Goal: Navigation & Orientation: Find specific page/section

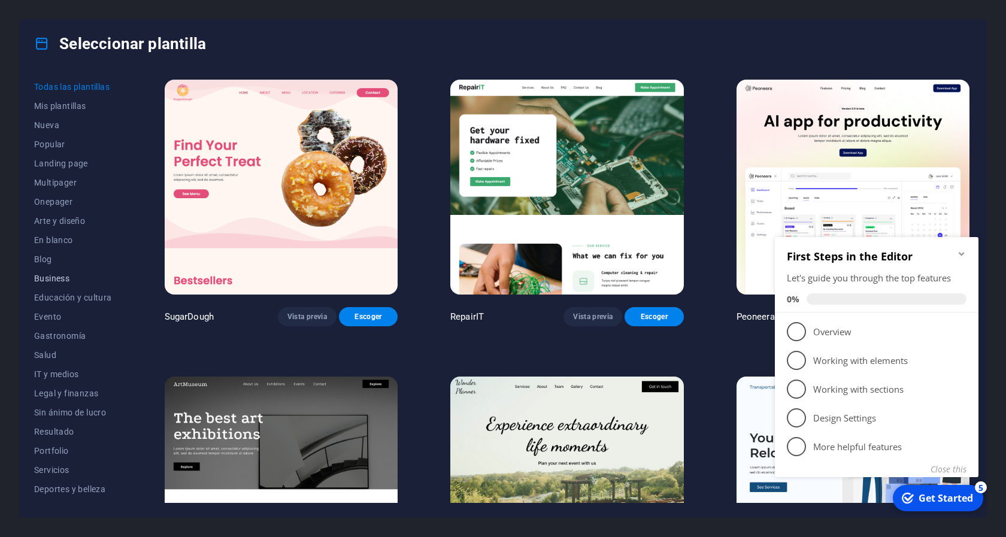
click at [46, 278] on span "Business" at bounding box center [73, 279] width 78 height 10
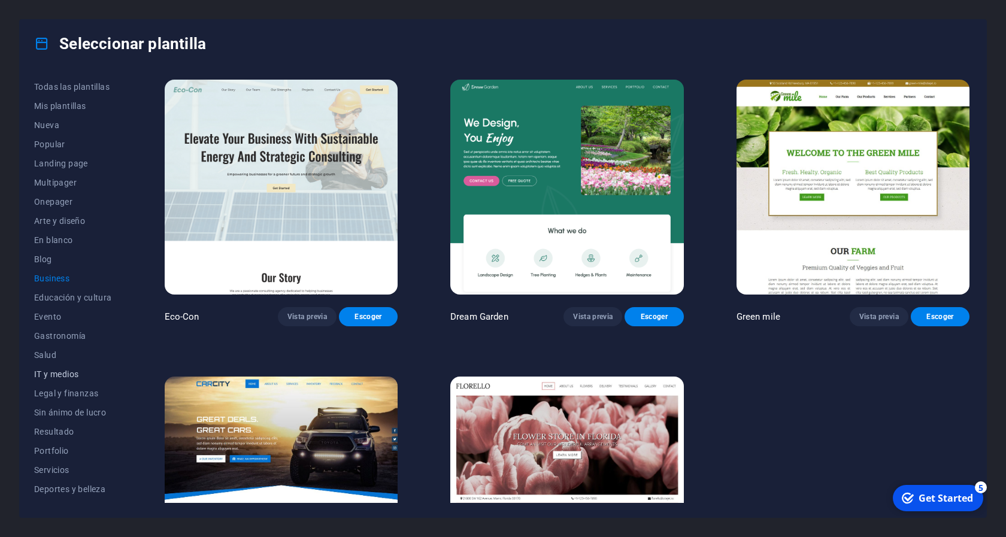
click at [68, 370] on span "IT y medios" at bounding box center [73, 374] width 78 height 10
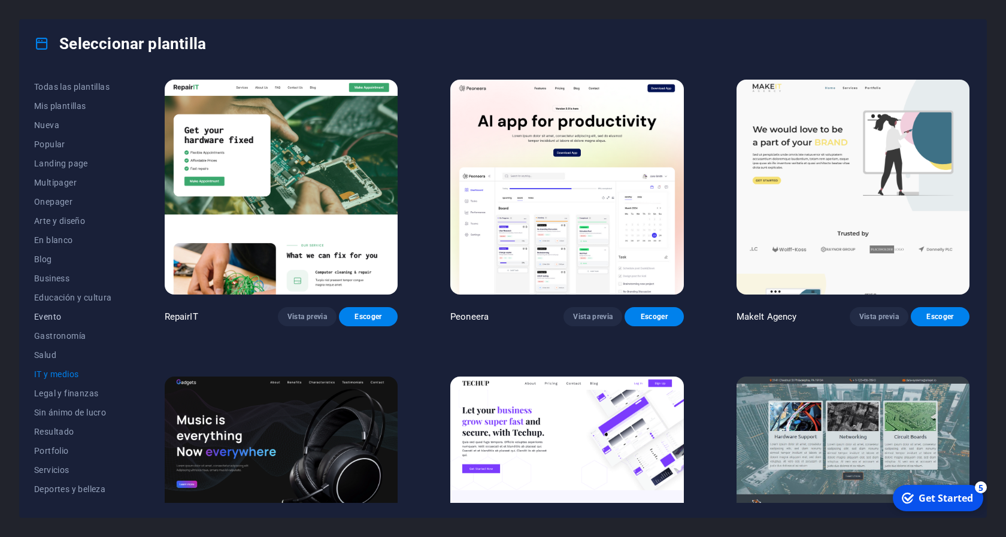
click at [53, 316] on span "Evento" at bounding box center [73, 317] width 78 height 10
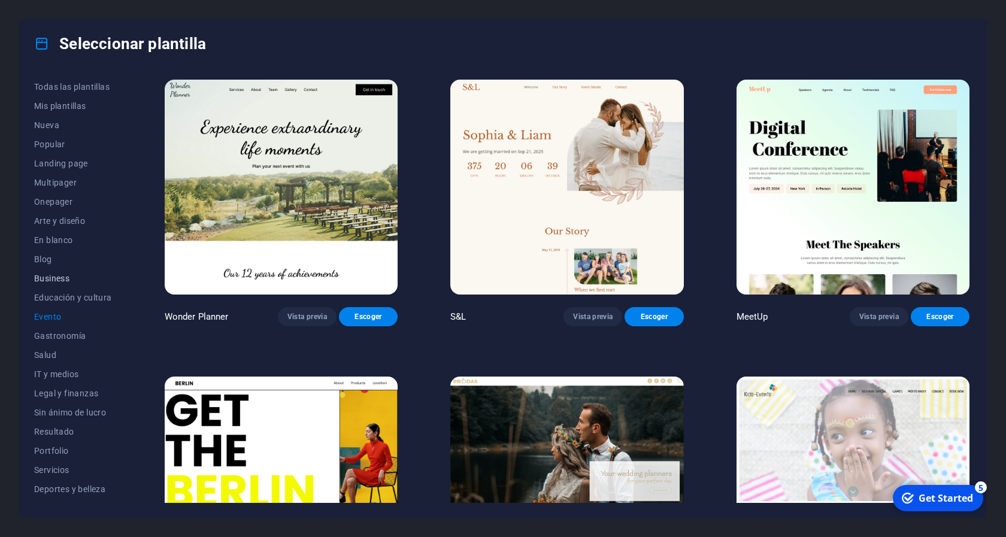
click at [58, 280] on span "Business" at bounding box center [73, 279] width 78 height 10
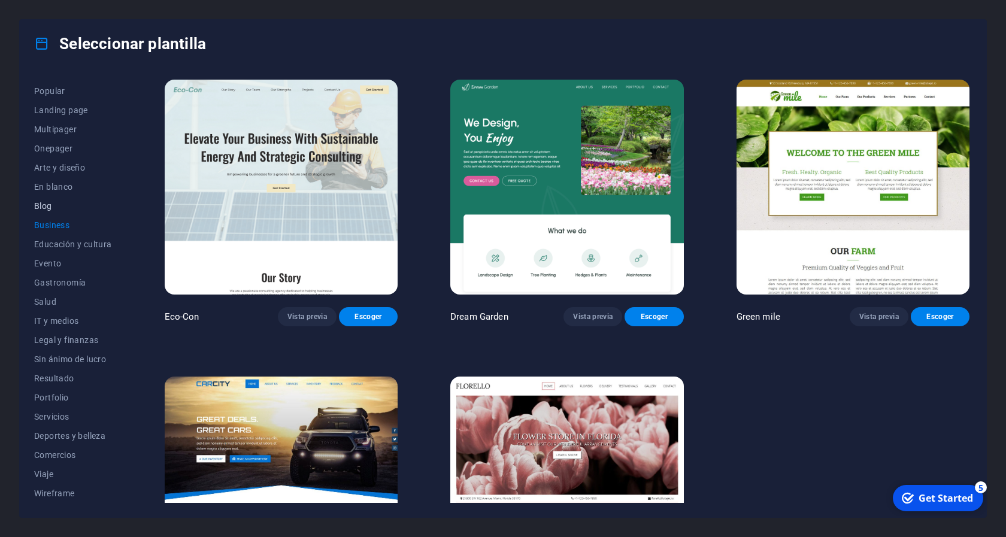
click at [47, 210] on span "Blog" at bounding box center [73, 206] width 78 height 10
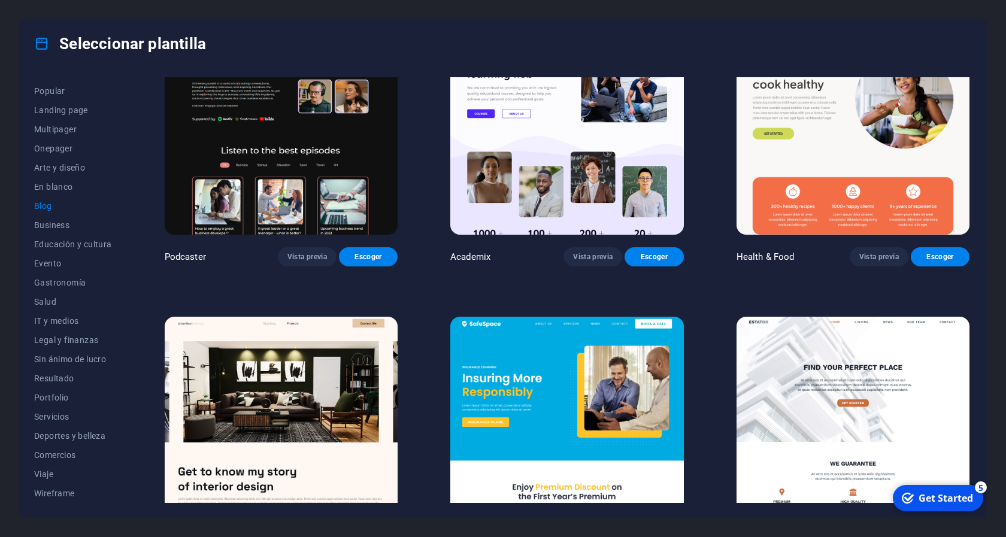
scroll to position [431, 0]
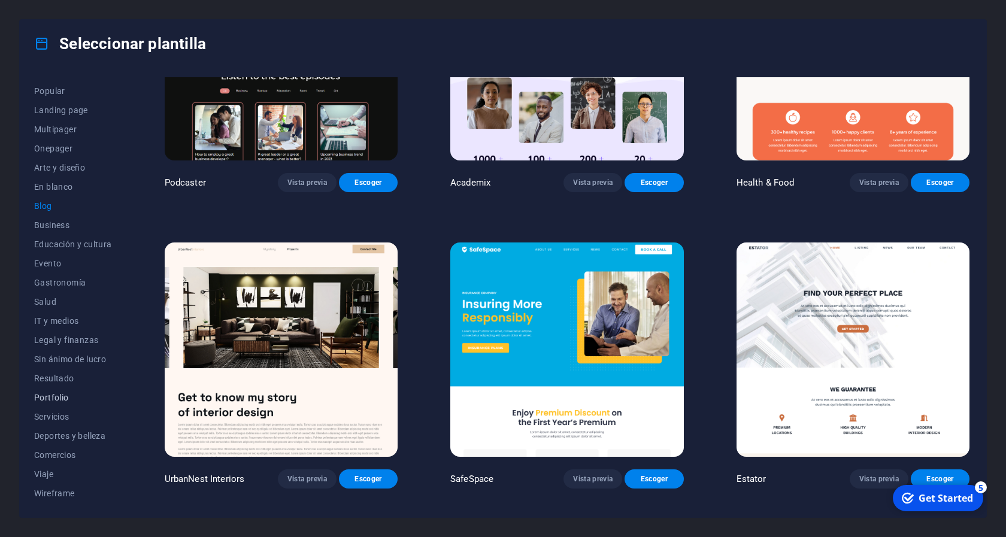
click at [62, 397] on span "Portfolio" at bounding box center [73, 398] width 78 height 10
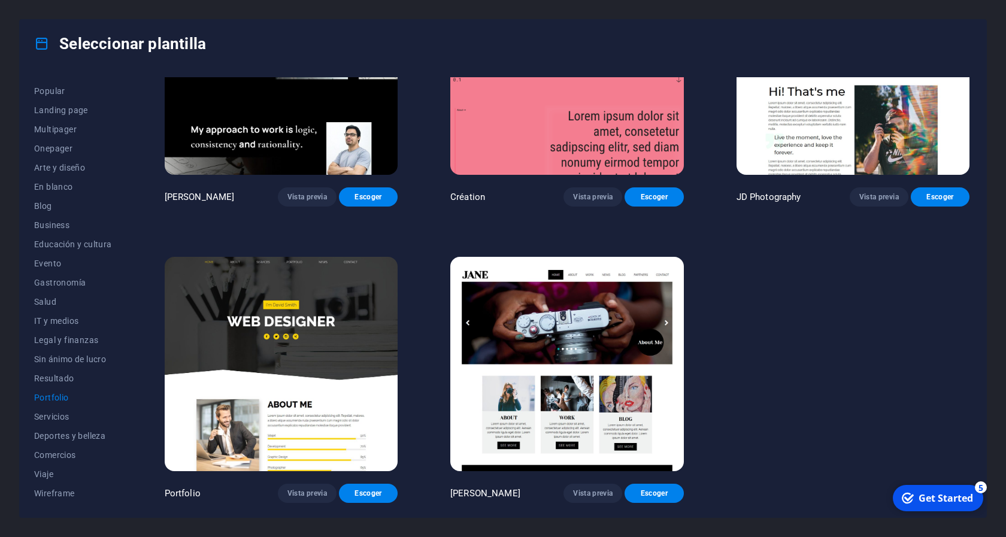
scroll to position [139, 0]
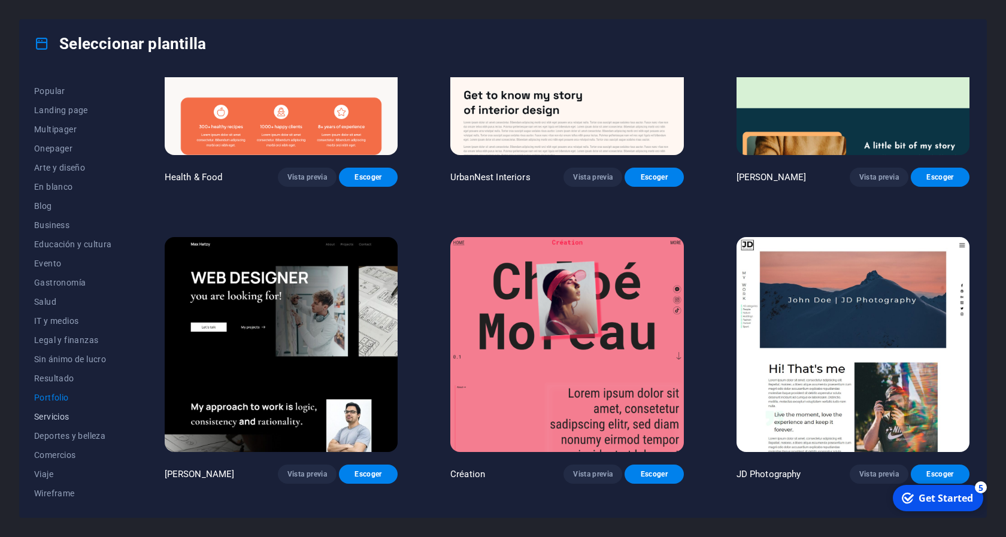
click at [65, 421] on span "Servicios" at bounding box center [73, 417] width 78 height 10
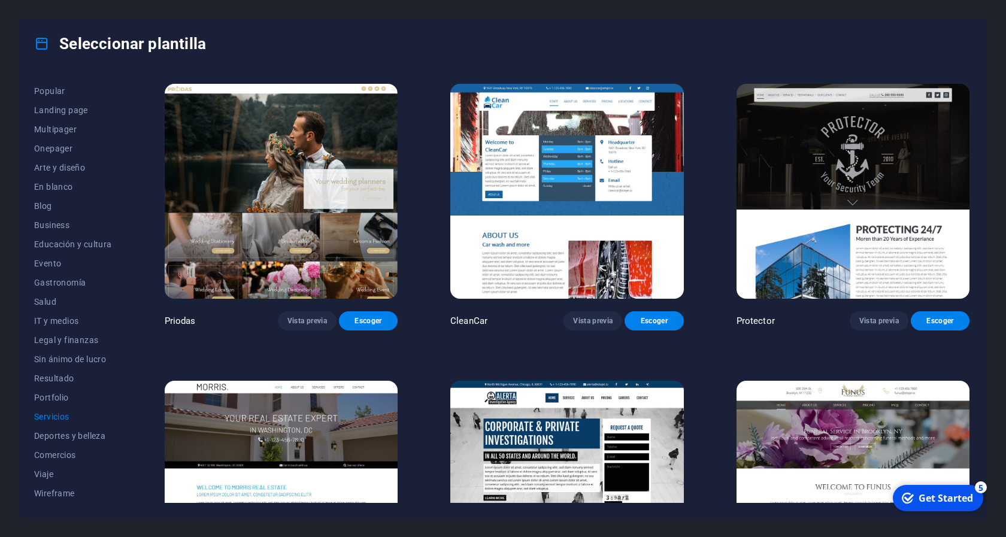
scroll to position [1002, 0]
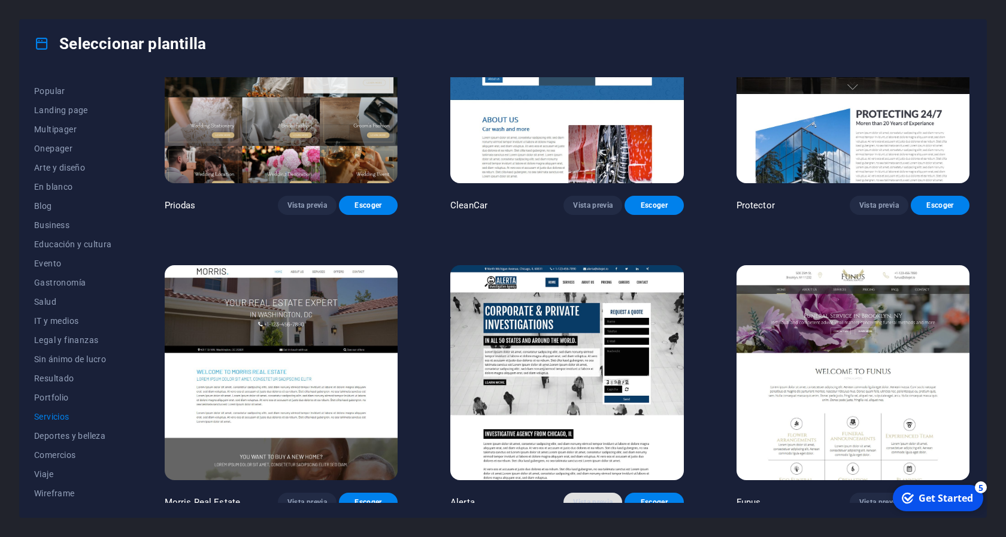
click at [593, 498] on span "Vista previa" at bounding box center [593, 503] width 40 height 10
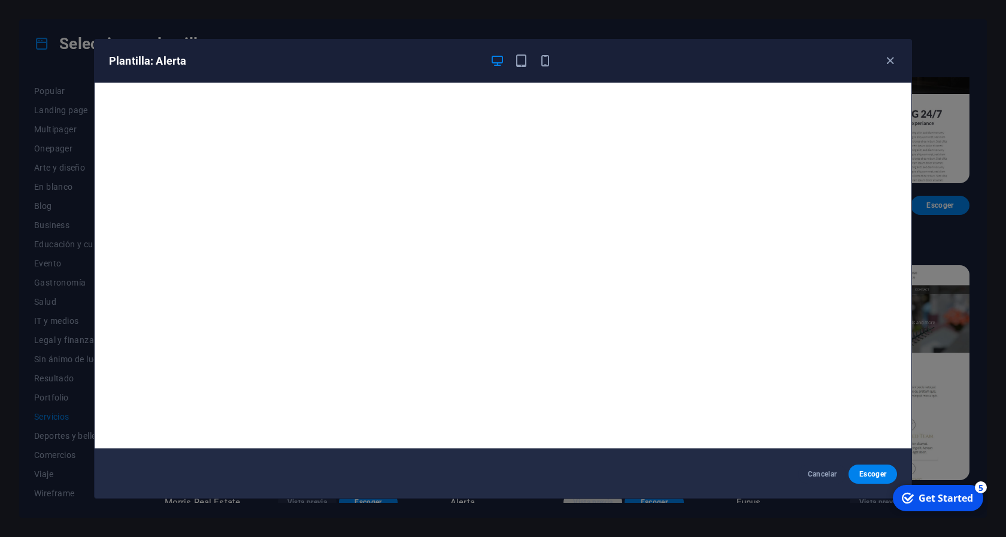
scroll to position [2, 0]
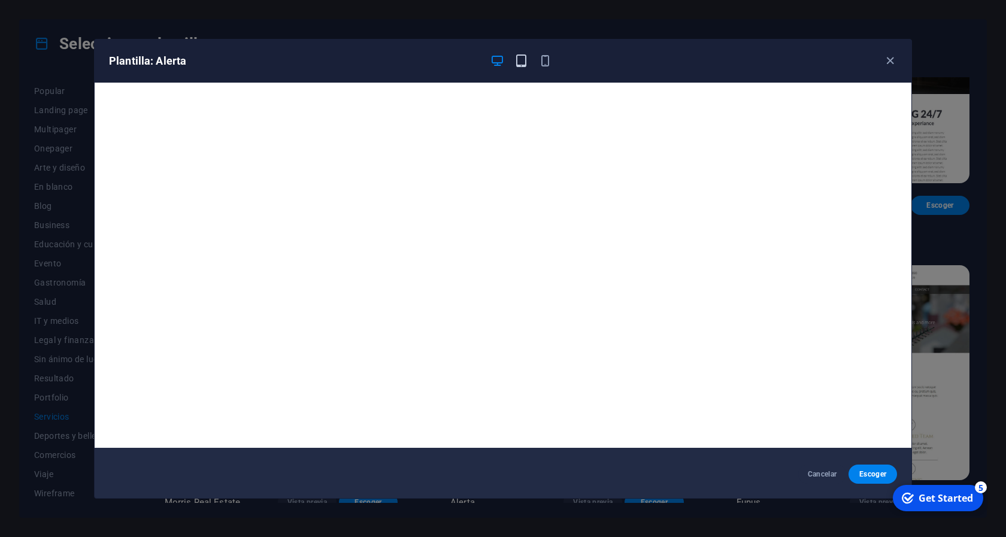
click at [517, 55] on icon "button" at bounding box center [521, 61] width 14 height 14
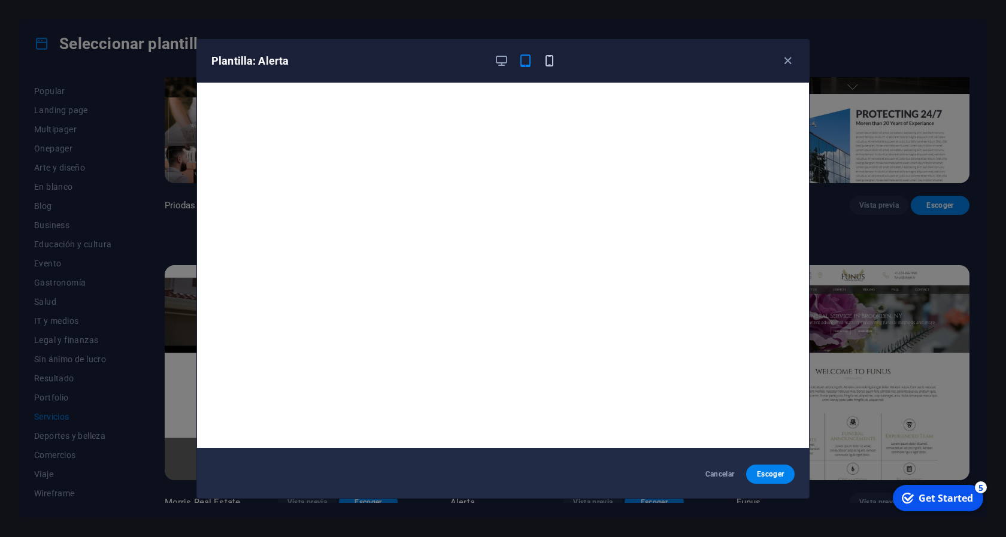
click at [544, 60] on icon "button" at bounding box center [549, 61] width 14 height 14
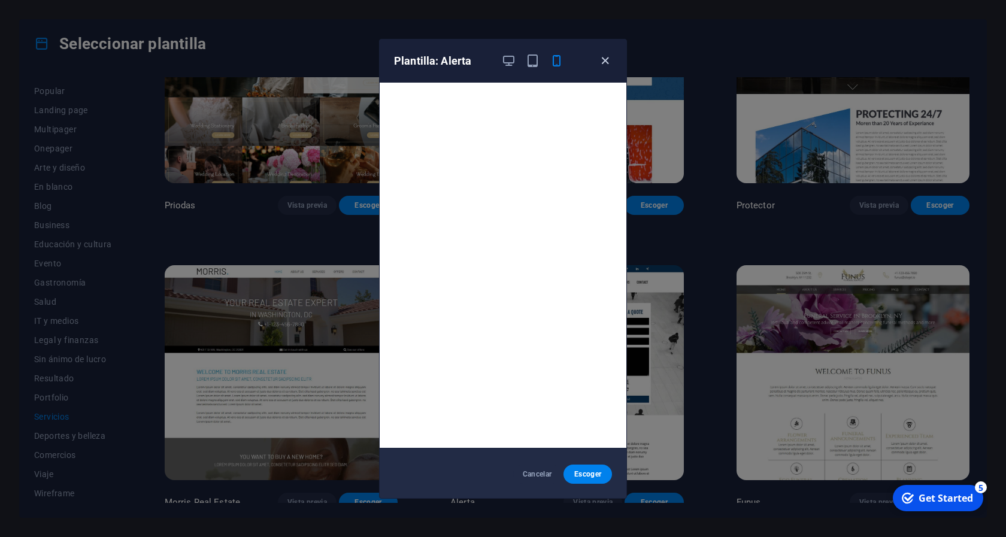
click at [609, 64] on icon "button" at bounding box center [605, 61] width 14 height 14
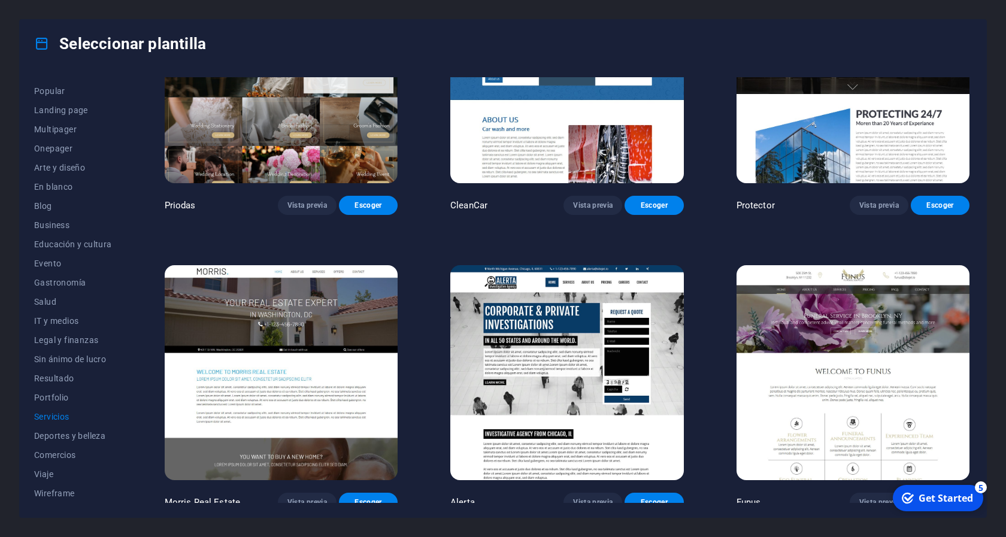
scroll to position [840, 0]
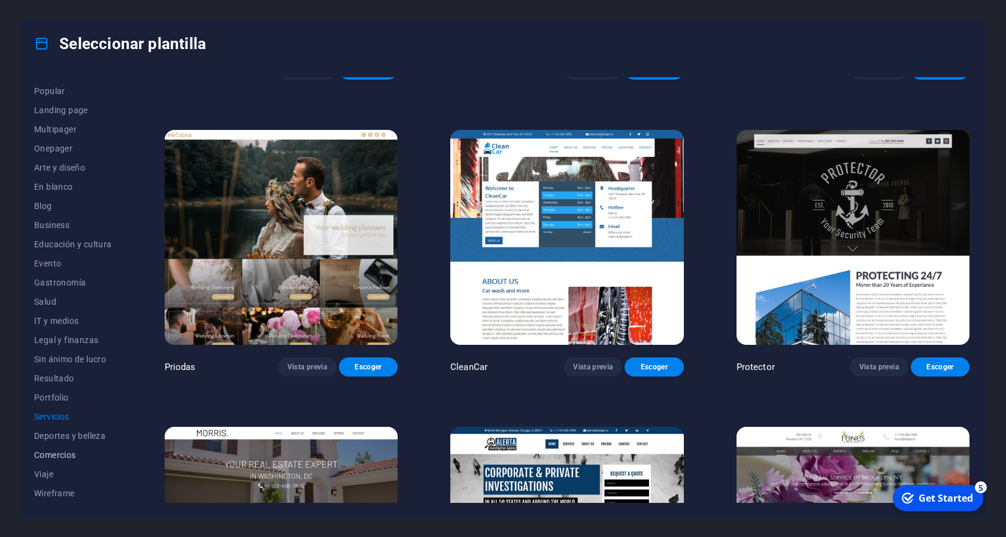
click at [72, 453] on span "Comercios" at bounding box center [73, 455] width 78 height 10
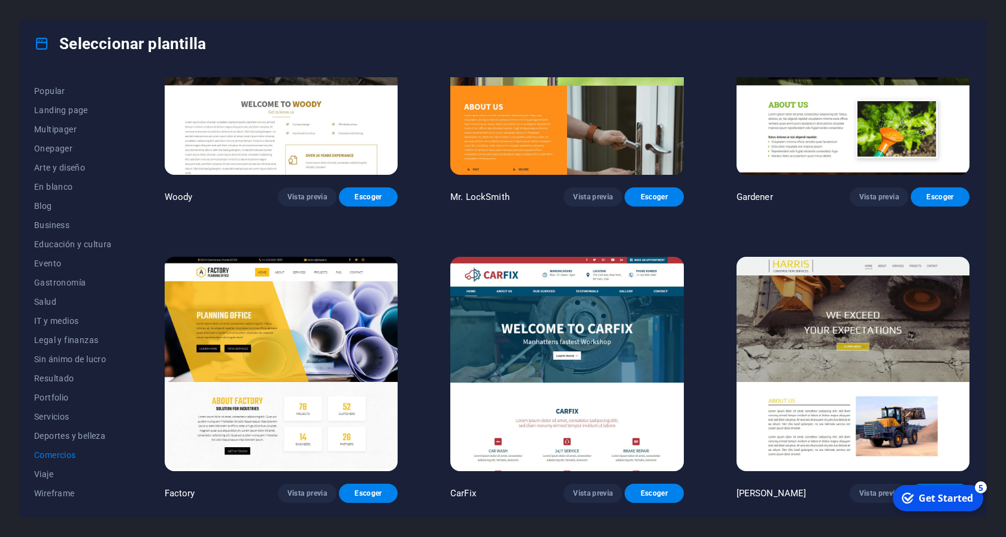
scroll to position [398, 0]
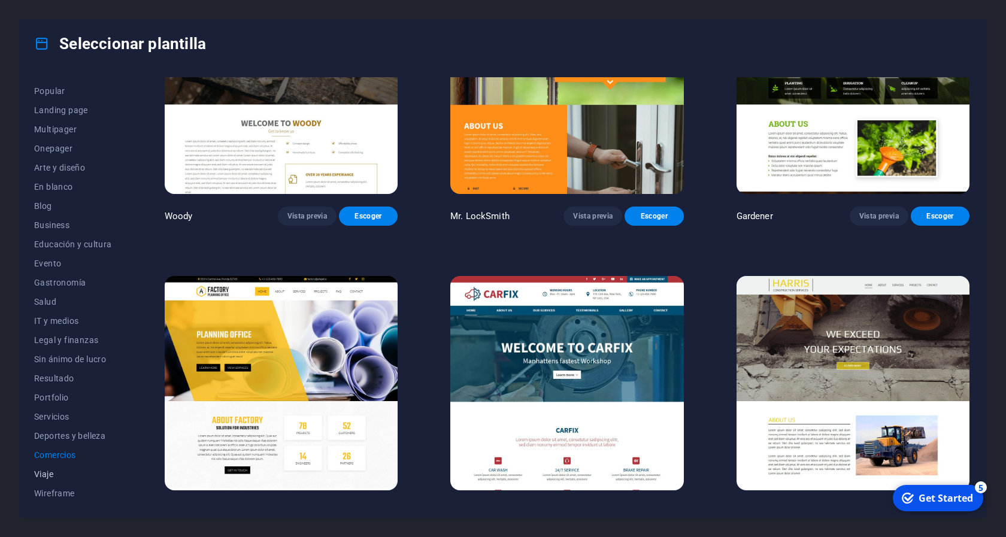
click at [45, 474] on span "Viaje" at bounding box center [73, 474] width 78 height 10
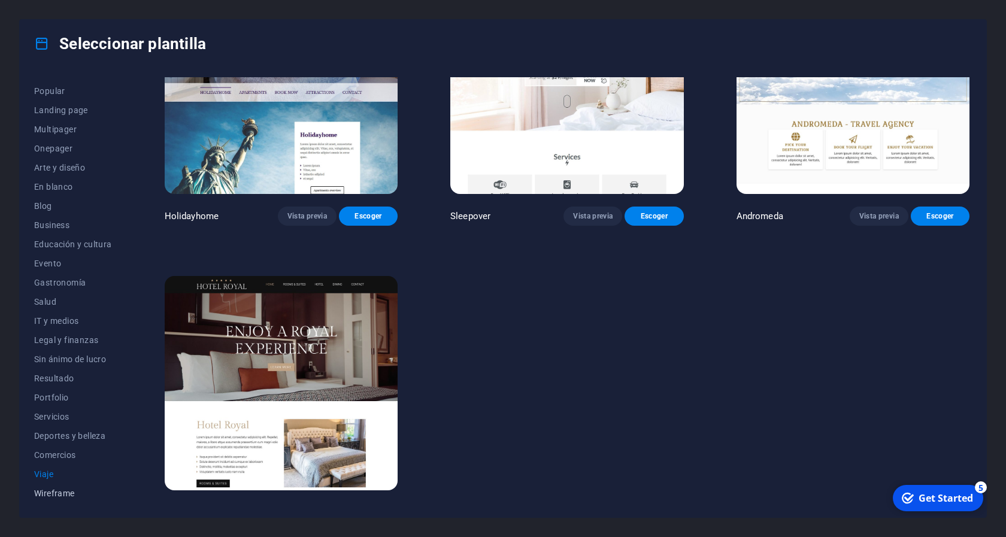
click at [55, 489] on span "Wireframe" at bounding box center [73, 494] width 78 height 10
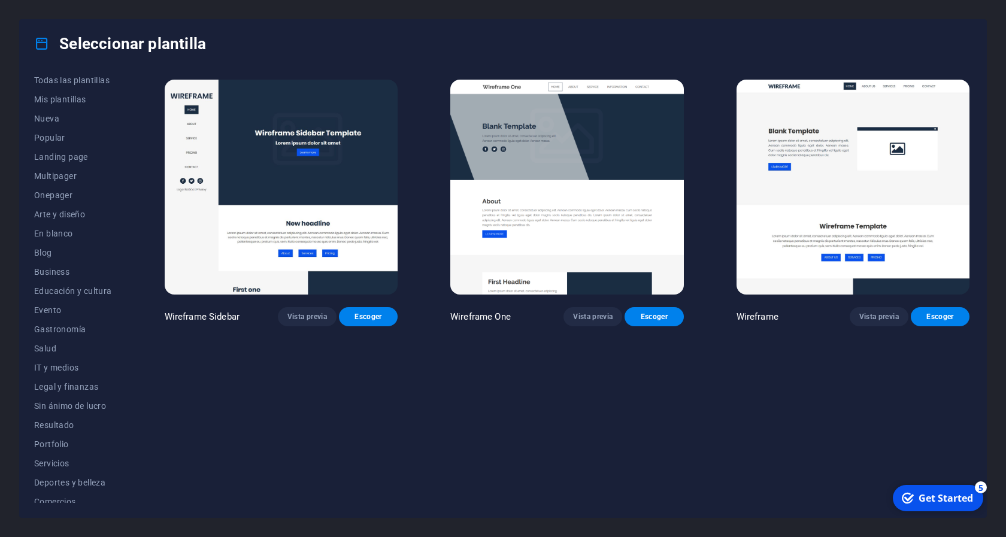
scroll to position [0, 0]
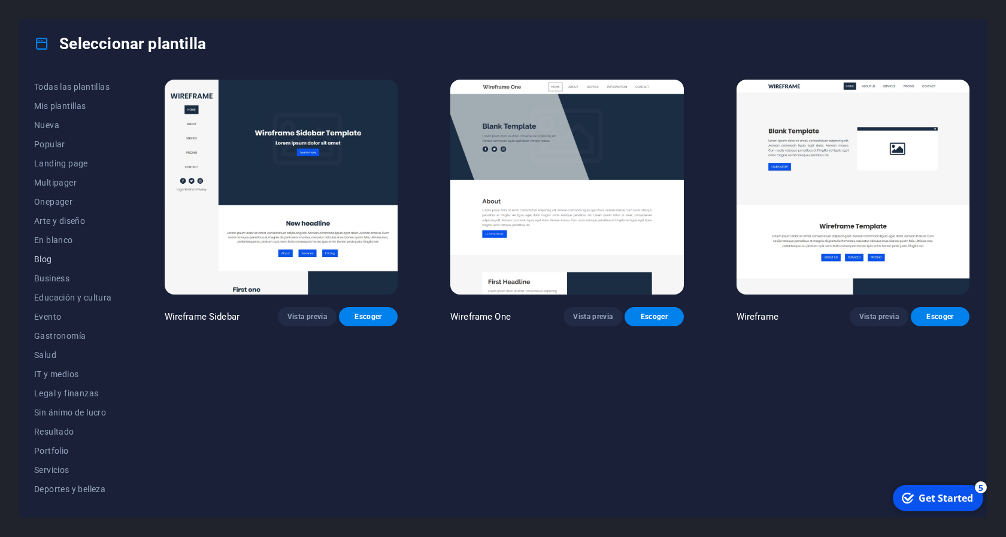
click at [59, 263] on span "Blog" at bounding box center [73, 259] width 78 height 10
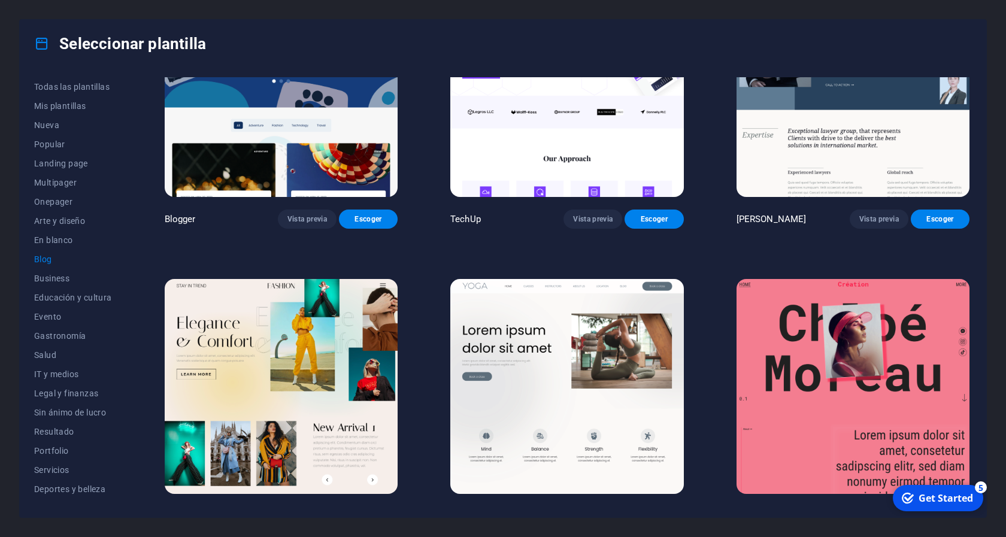
scroll to position [1293, 0]
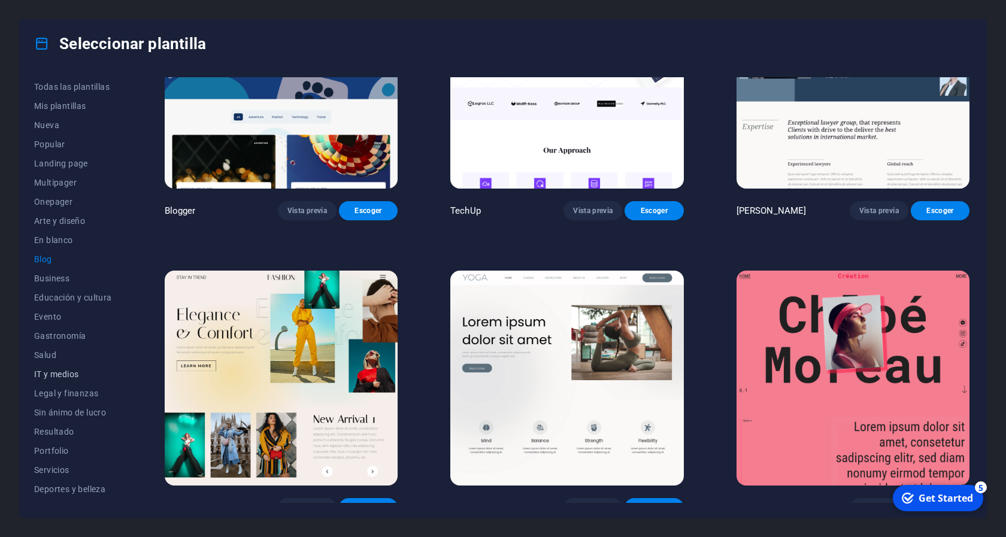
click at [71, 375] on span "IT y medios" at bounding box center [73, 374] width 78 height 10
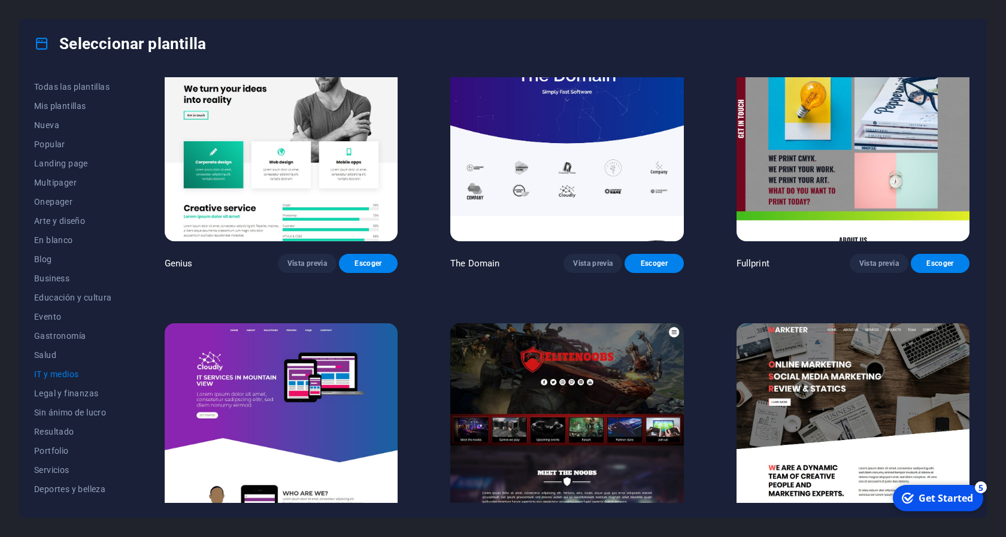
scroll to position [690, 0]
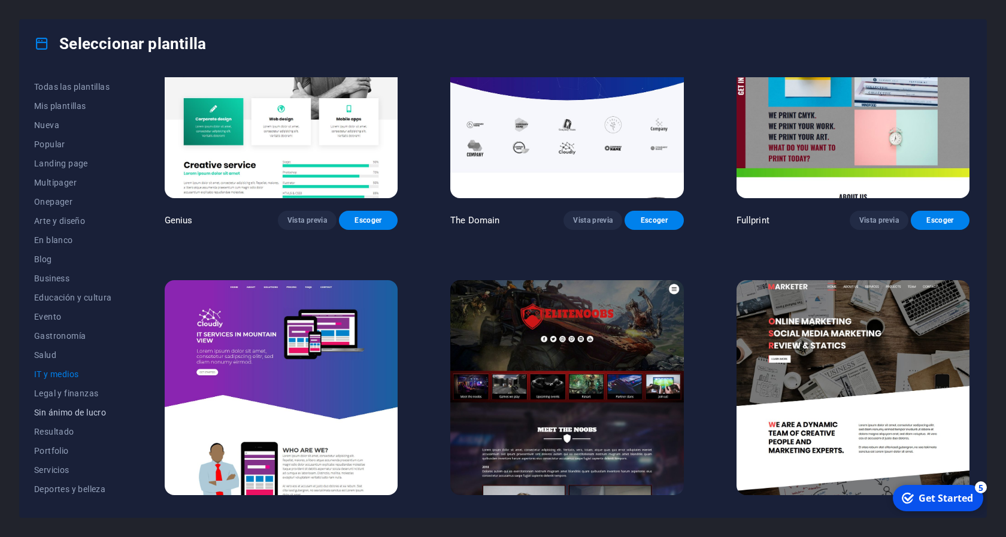
click at [93, 410] on span "Sin ánimo de lucro" at bounding box center [73, 413] width 78 height 10
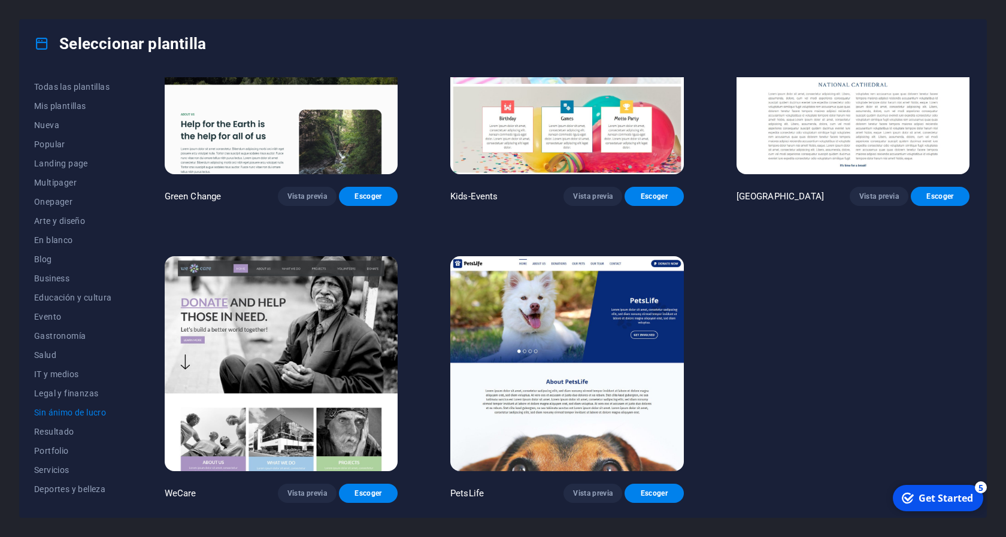
scroll to position [107, 0]
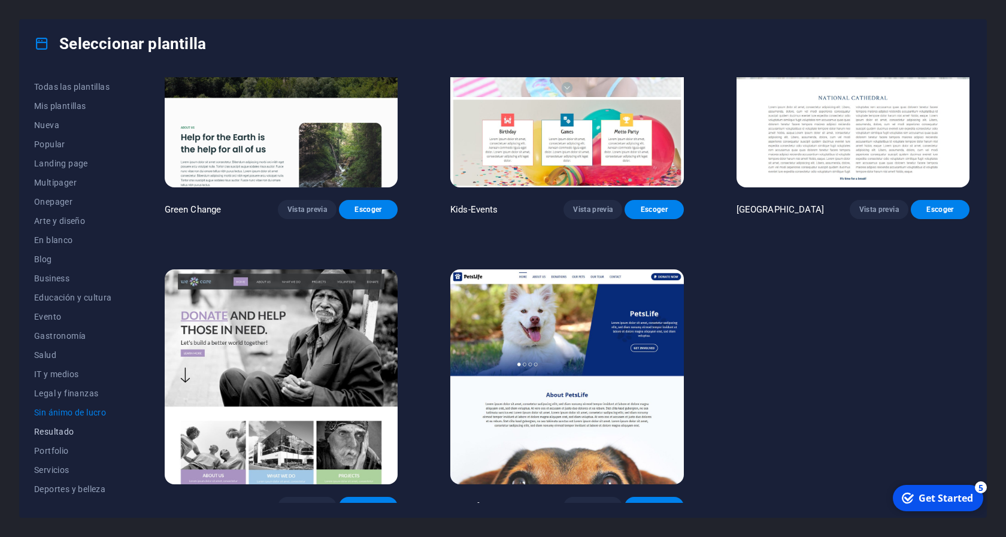
click at [53, 429] on span "Resultado" at bounding box center [73, 432] width 78 height 10
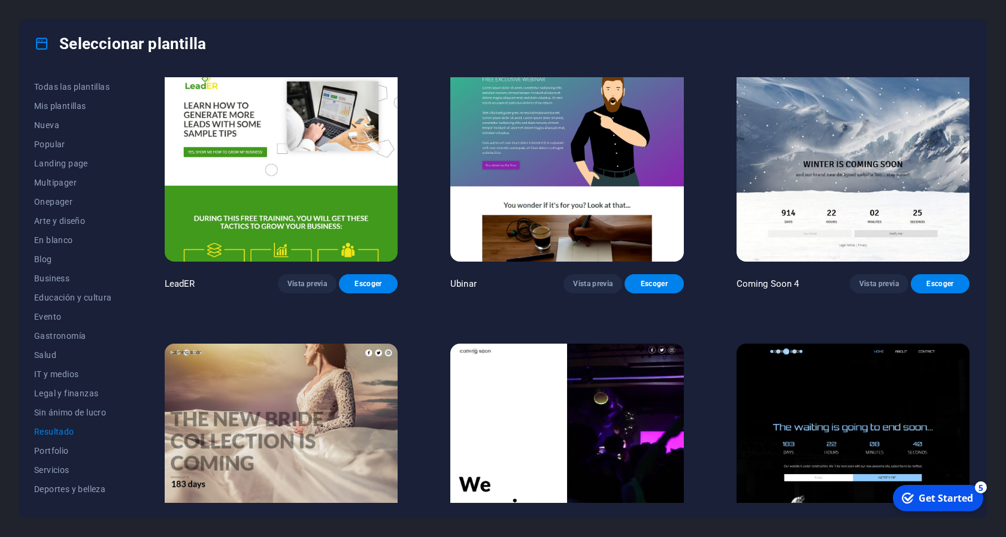
scroll to position [1271, 0]
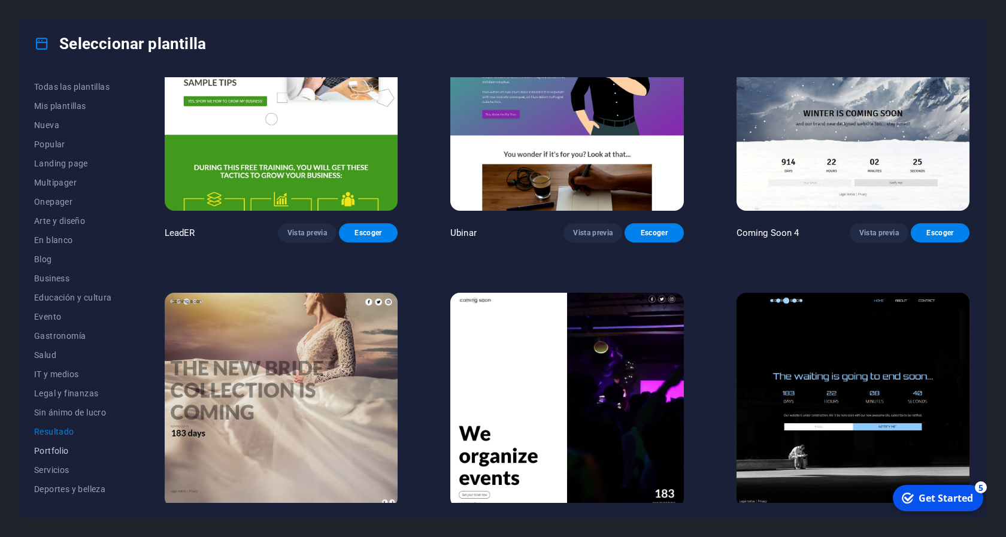
drag, startPoint x: 47, startPoint y: 446, endPoint x: 48, endPoint y: 456, distance: 9.7
click at [48, 447] on span "Portfolio" at bounding box center [73, 451] width 78 height 10
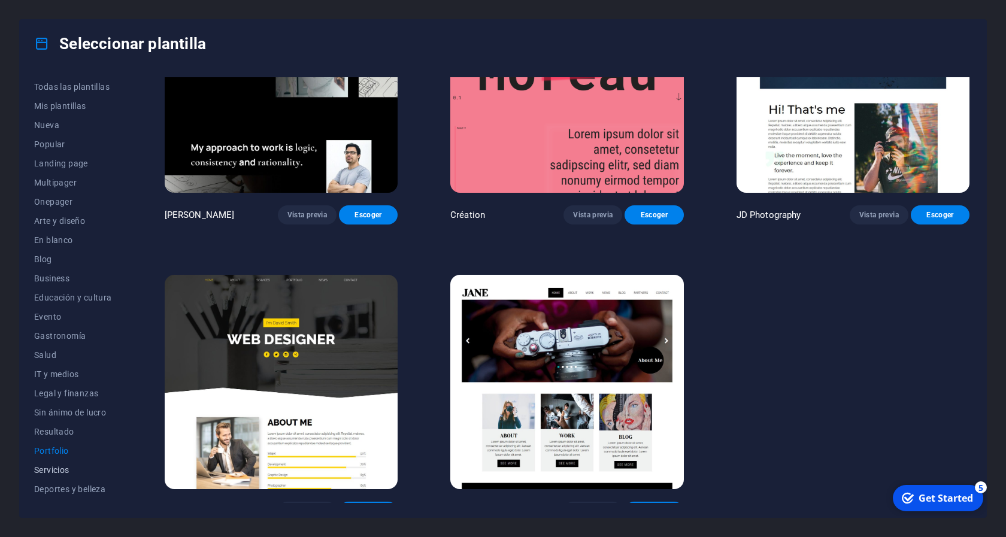
click at [51, 466] on span "Servicios" at bounding box center [73, 470] width 78 height 10
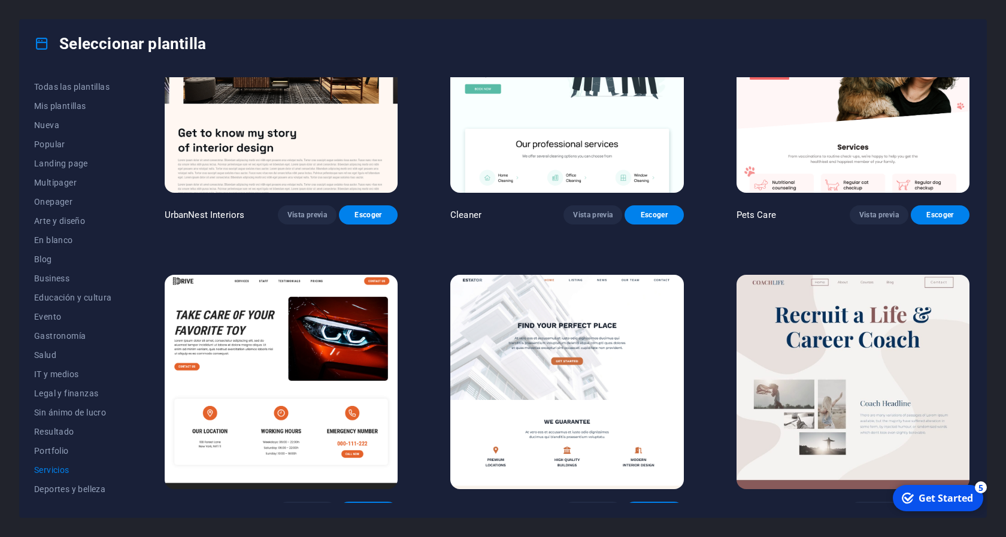
scroll to position [53, 0]
click at [57, 438] on span "Deportes y belleza" at bounding box center [73, 436] width 78 height 10
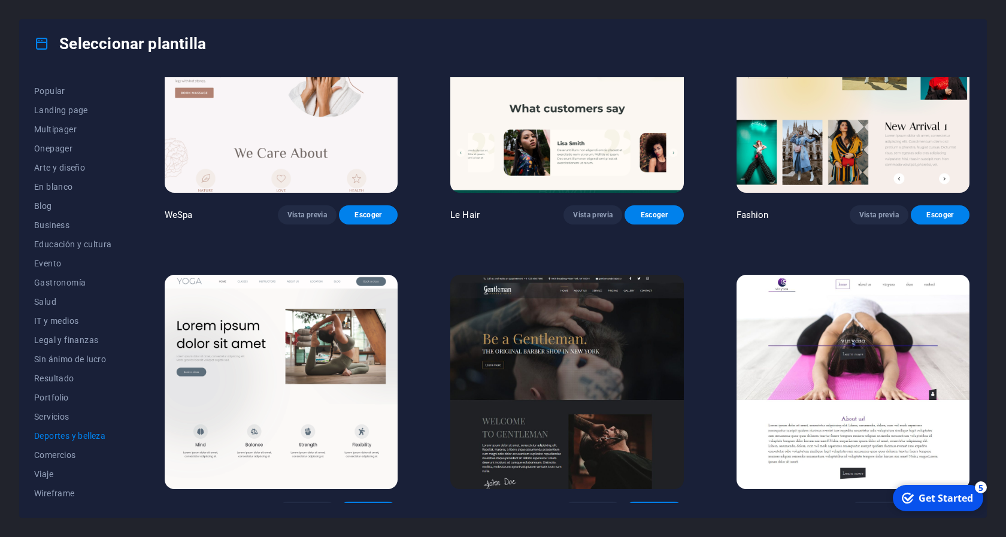
scroll to position [399, 0]
click at [61, 458] on span "Comercios" at bounding box center [73, 455] width 78 height 10
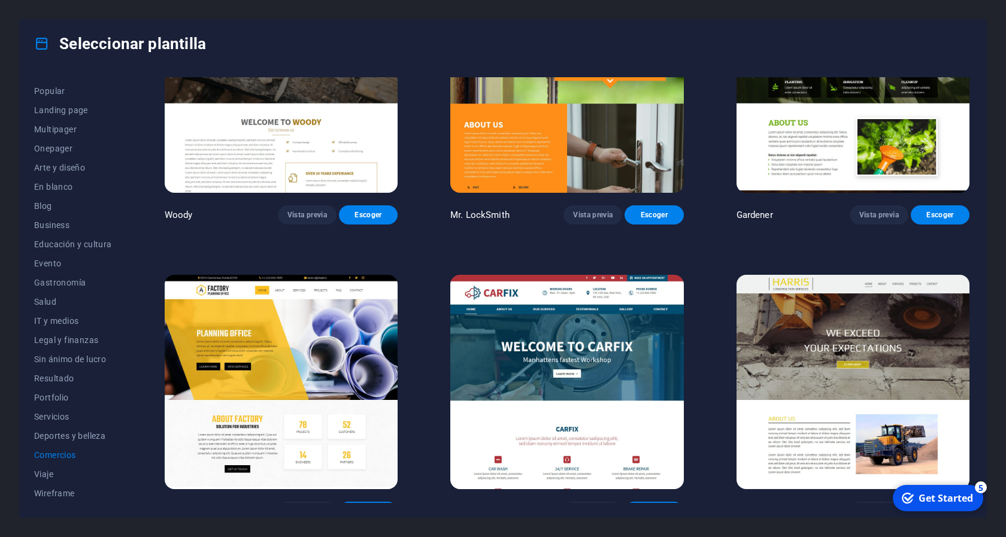
scroll to position [398, 0]
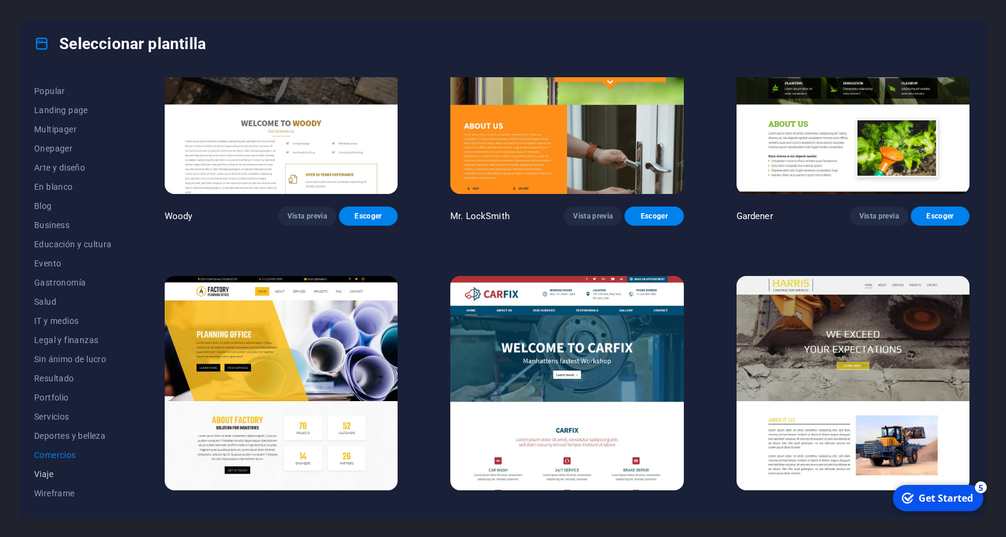
click at [53, 469] on span "Viaje" at bounding box center [73, 474] width 78 height 10
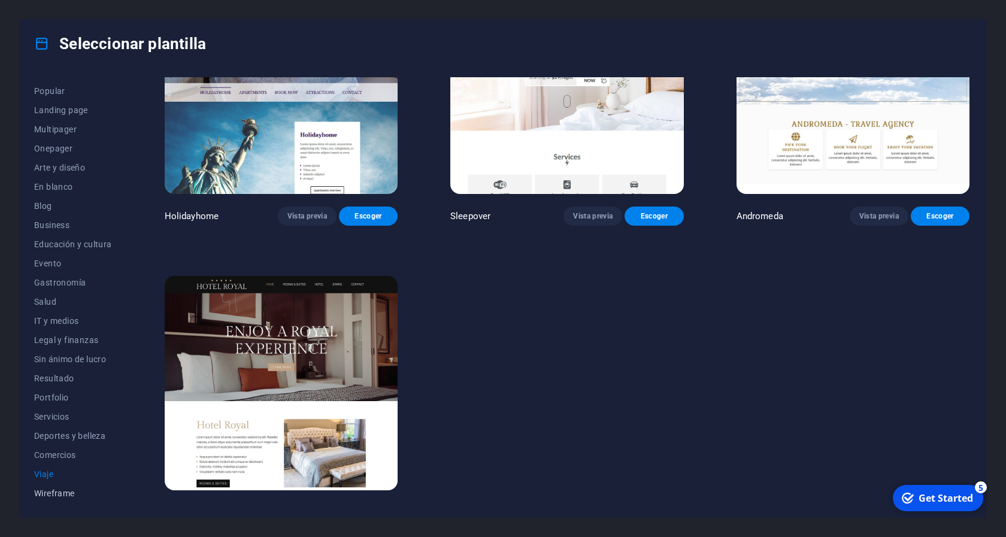
click at [56, 492] on span "Wireframe" at bounding box center [73, 494] width 78 height 10
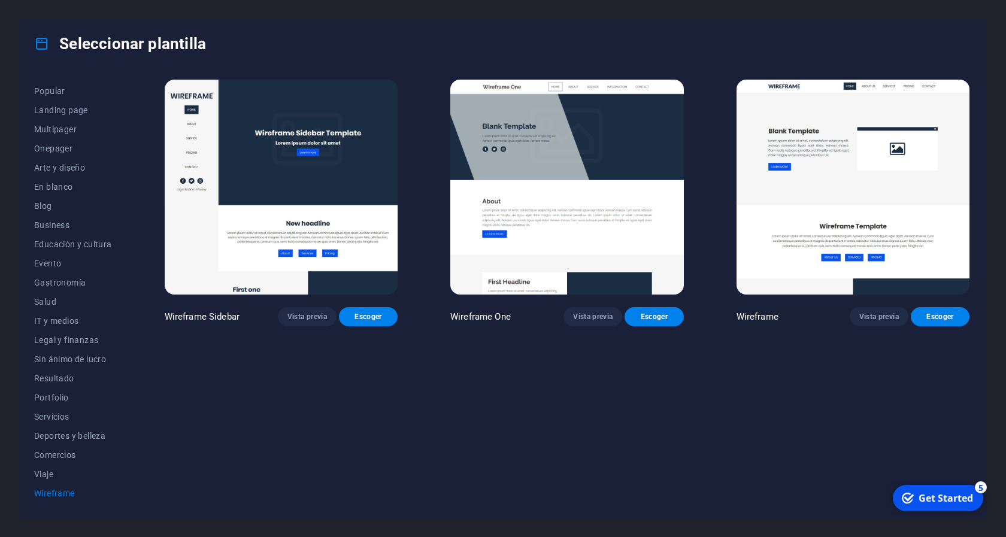
scroll to position [0, 0]
click at [48, 116] on button "Nueva" at bounding box center [73, 125] width 78 height 19
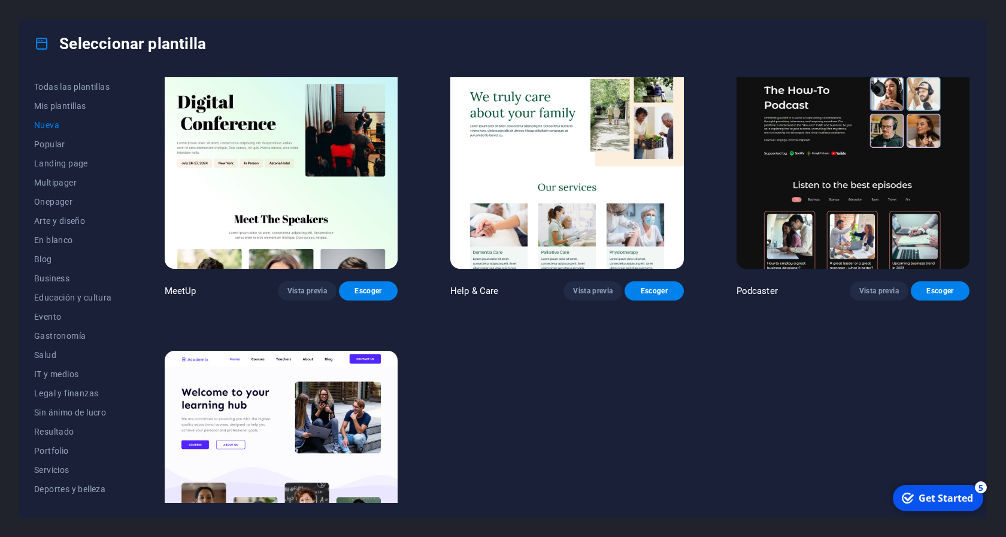
scroll to position [981, 0]
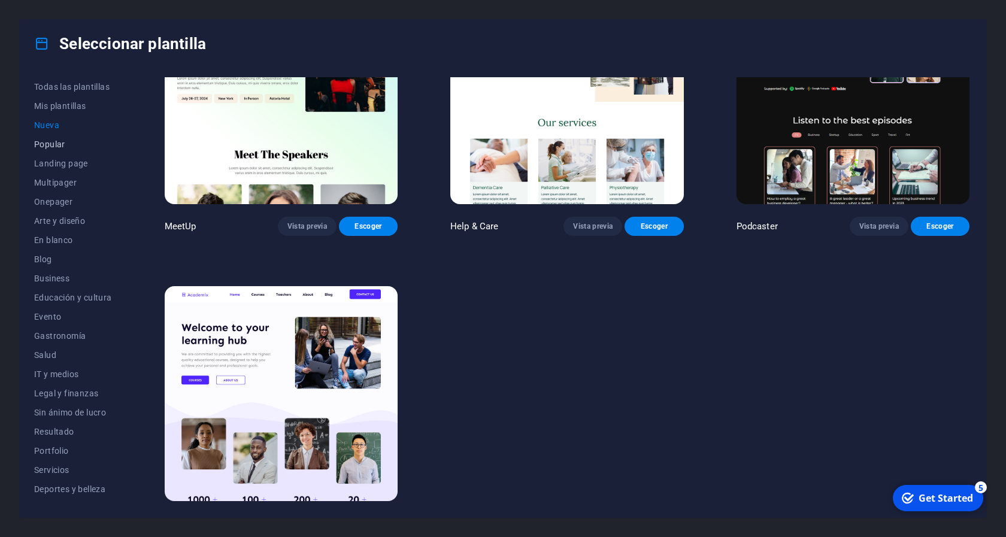
click at [53, 147] on span "Popular" at bounding box center [73, 144] width 78 height 10
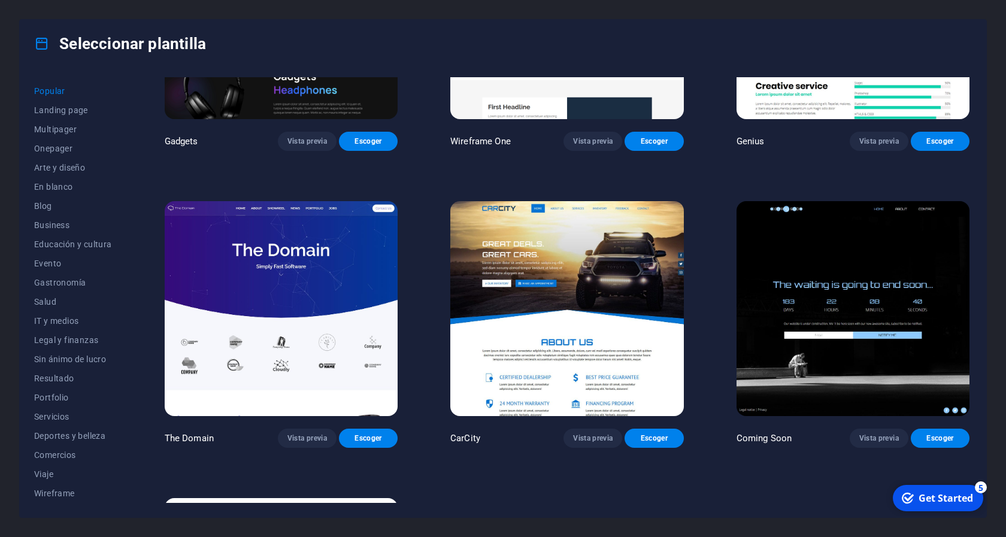
scroll to position [1152, 0]
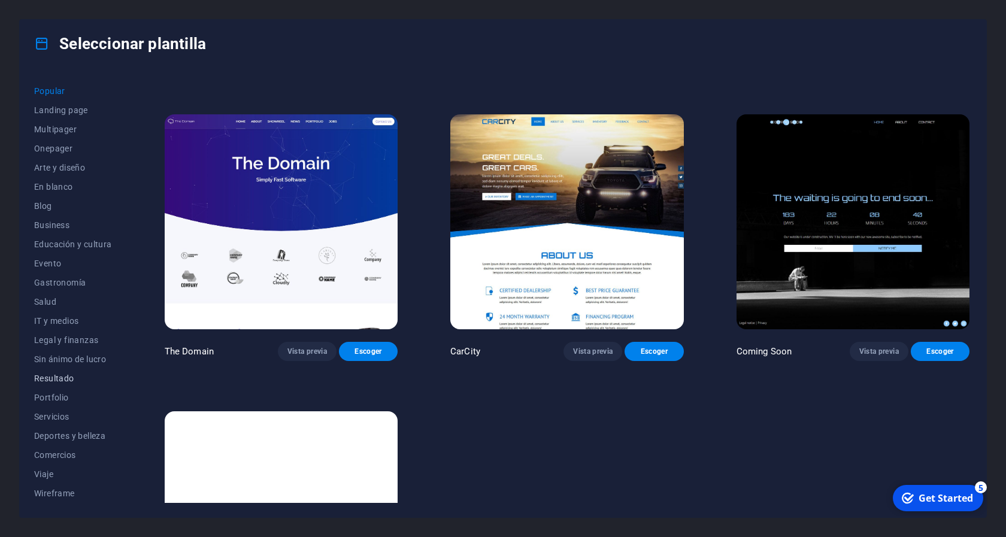
click at [63, 377] on span "Resultado" at bounding box center [73, 379] width 78 height 10
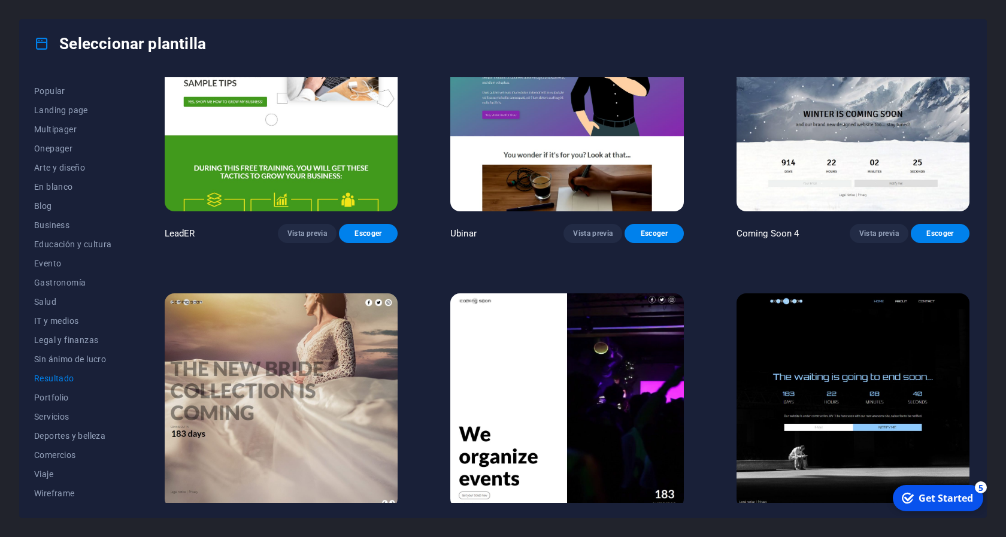
scroll to position [1270, 0]
click at [59, 393] on span "Portfolio" at bounding box center [73, 398] width 78 height 10
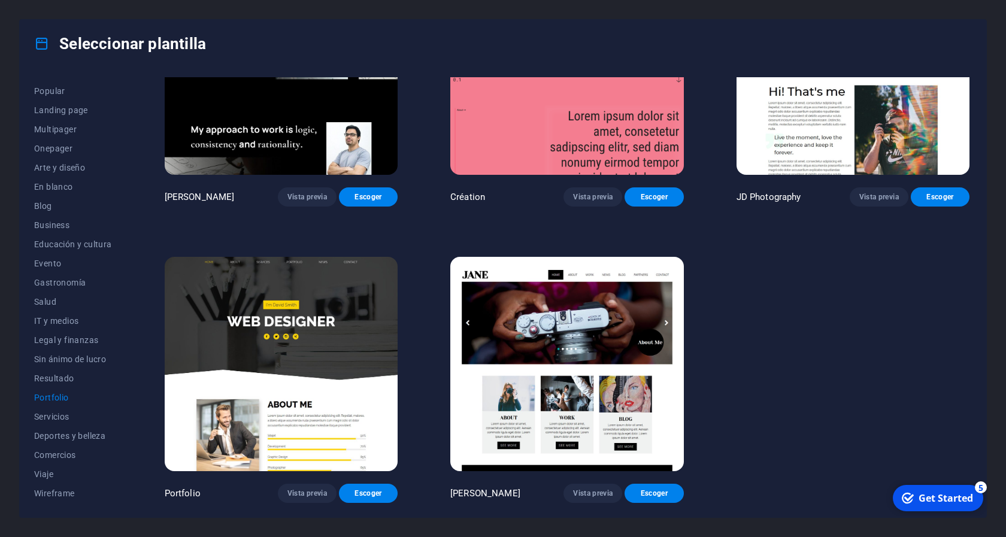
scroll to position [398, 0]
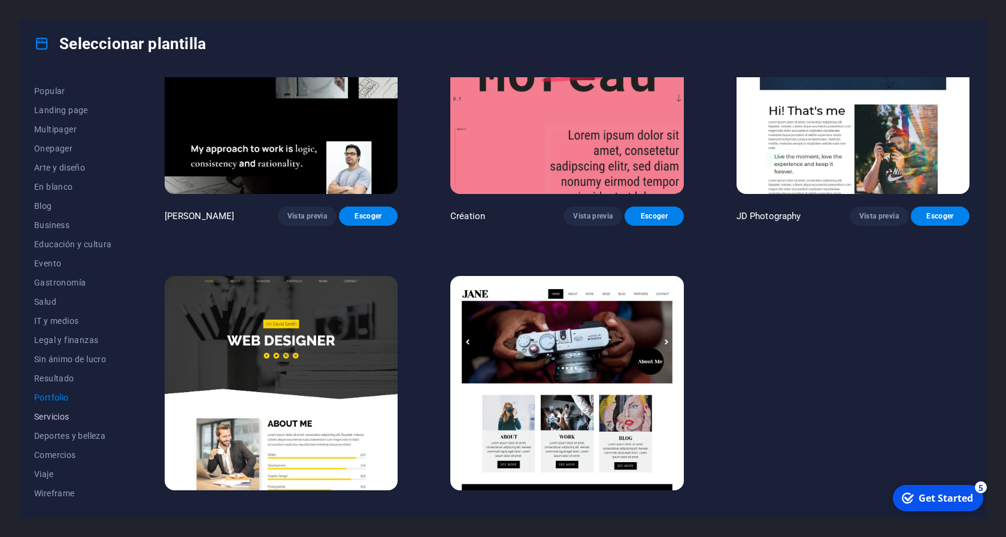
click at [56, 411] on button "Servicios" at bounding box center [73, 416] width 78 height 19
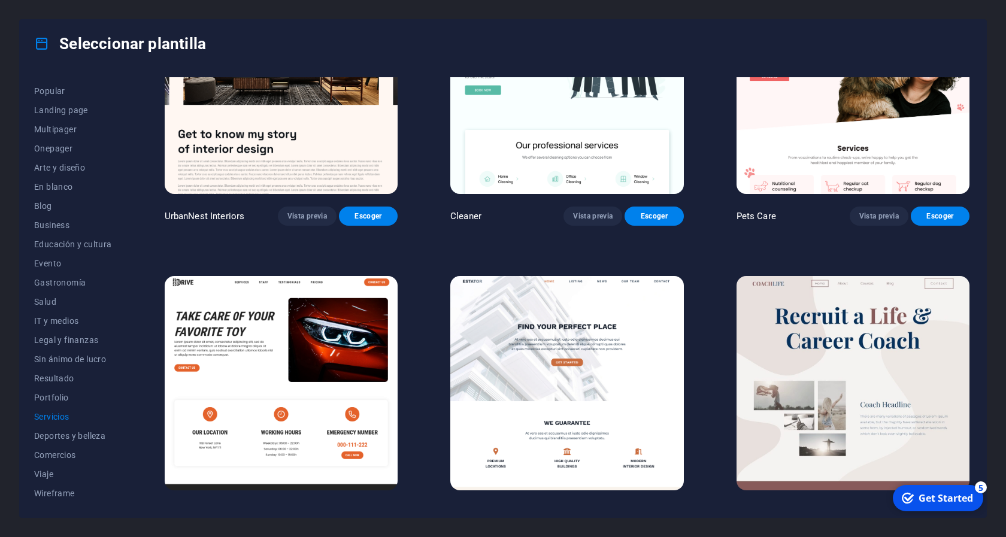
scroll to position [398, 0]
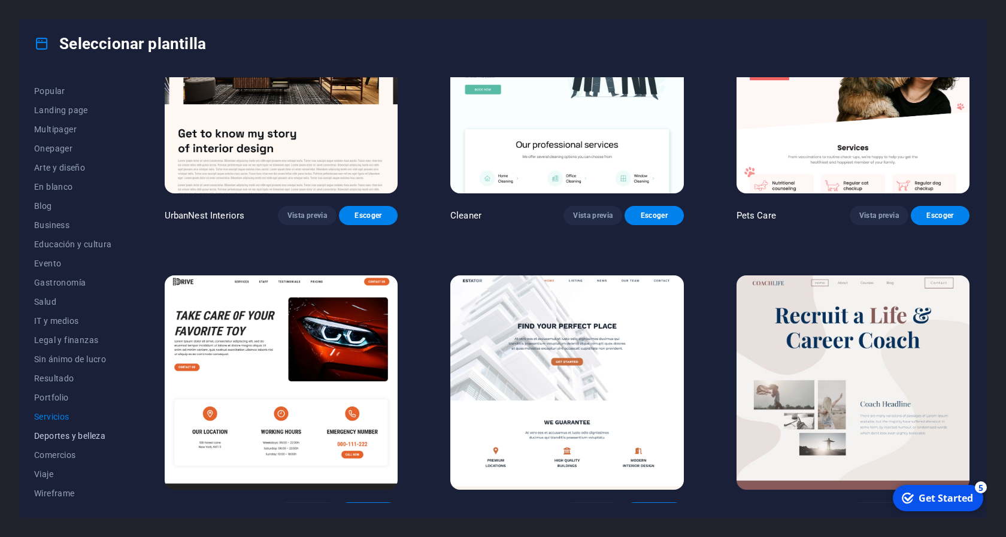
click at [64, 433] on span "Deportes y belleza" at bounding box center [73, 436] width 78 height 10
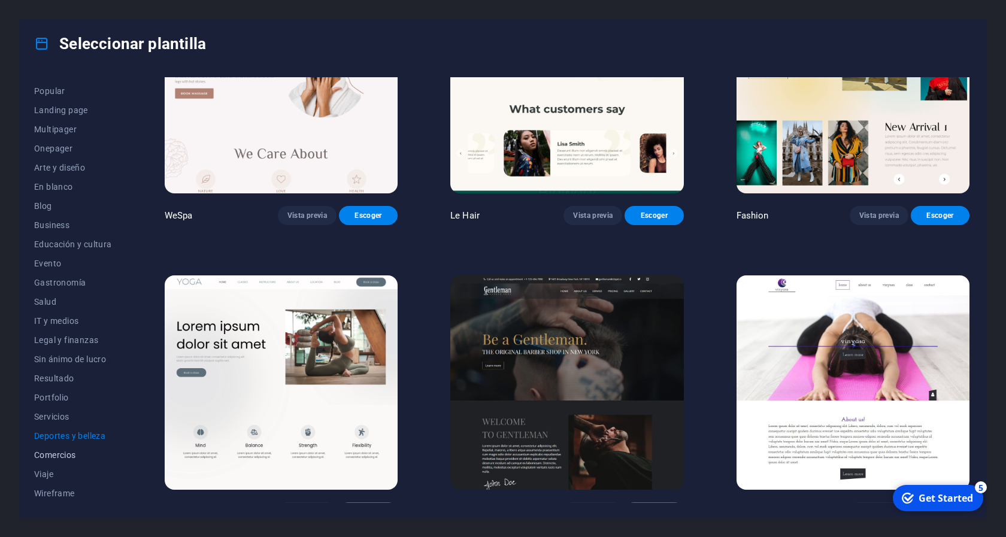
click at [58, 454] on span "Comercios" at bounding box center [73, 455] width 78 height 10
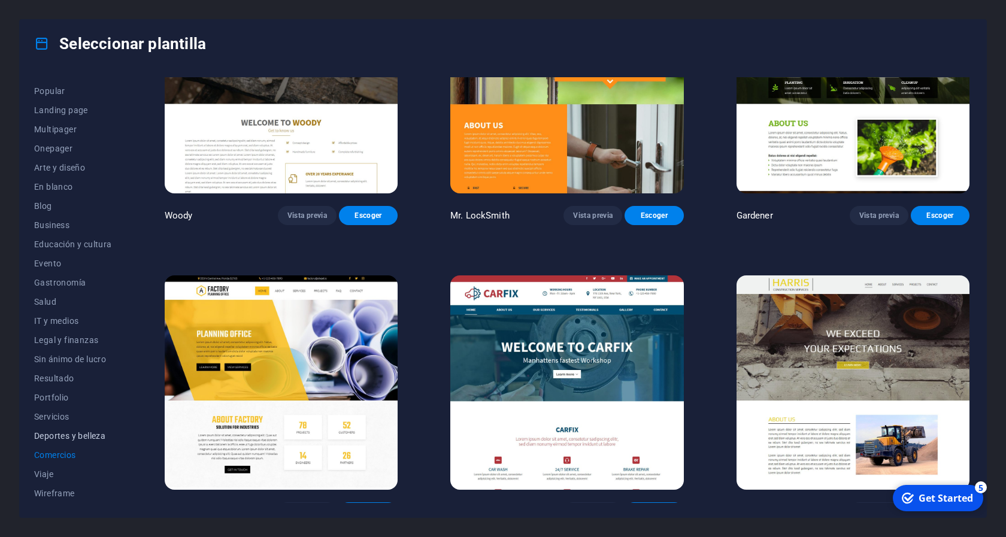
scroll to position [0, 0]
click at [59, 226] on span "Arte y diseño" at bounding box center [73, 221] width 78 height 10
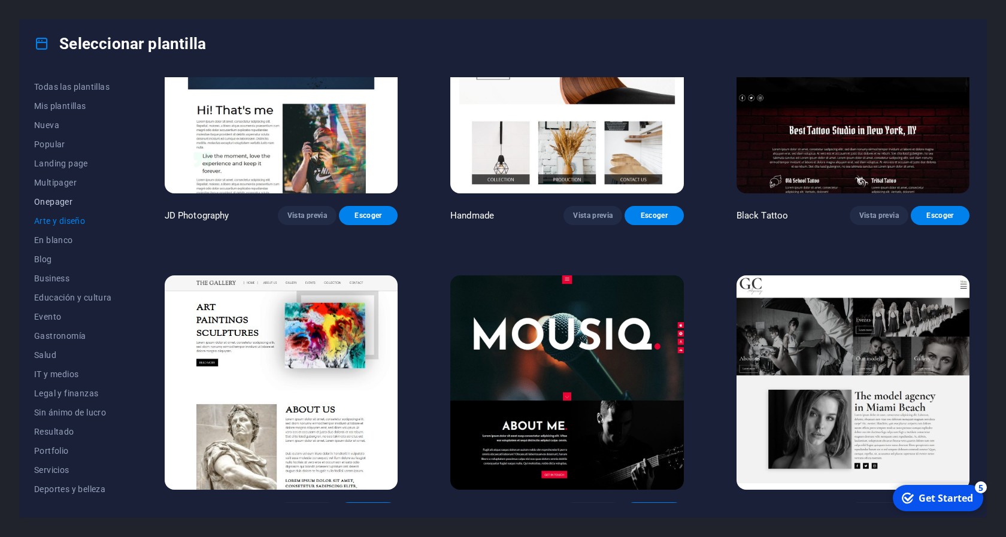
click at [59, 205] on span "Onepager" at bounding box center [73, 202] width 78 height 10
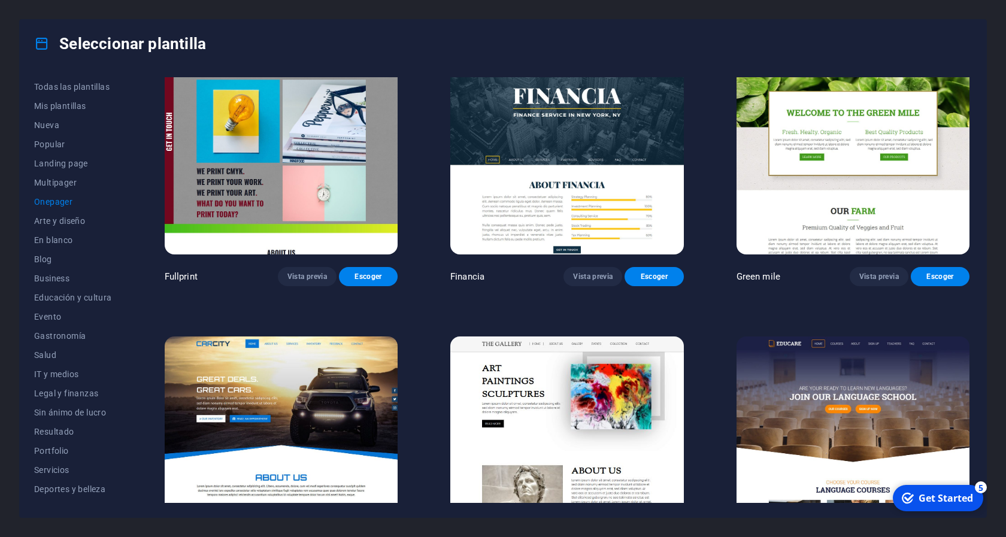
scroll to position [3306, 0]
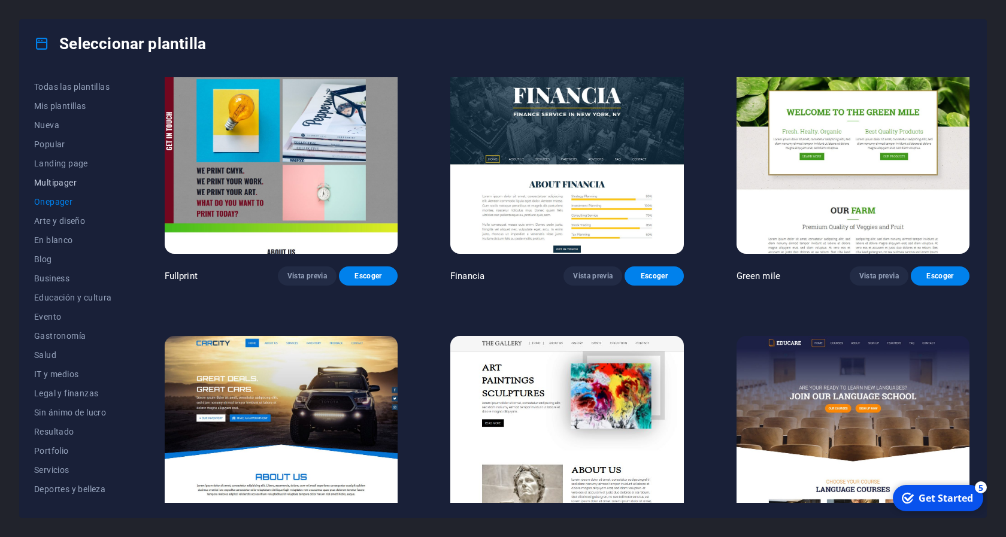
click at [58, 181] on span "Multipager" at bounding box center [73, 183] width 78 height 10
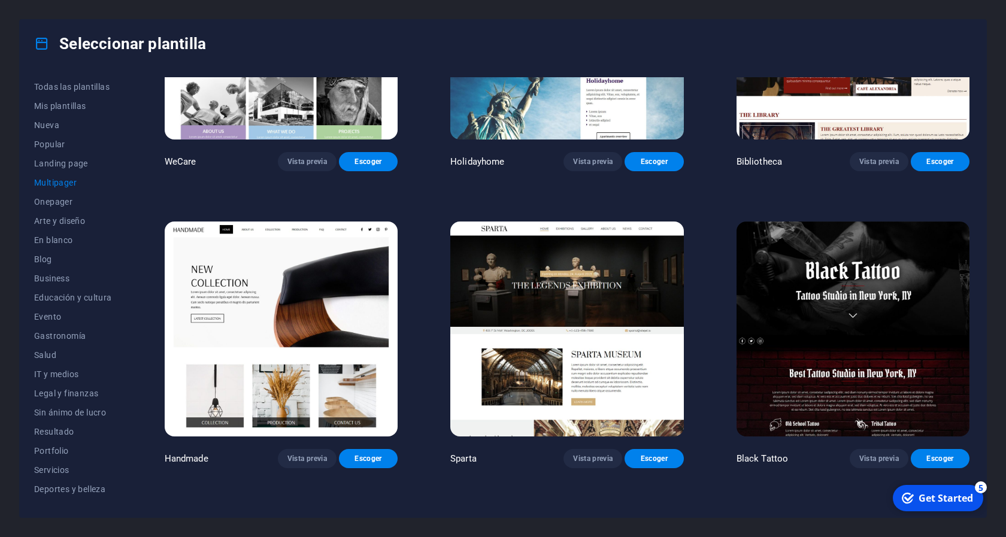
scroll to position [4653, 0]
